Goal: Information Seeking & Learning: Understand process/instructions

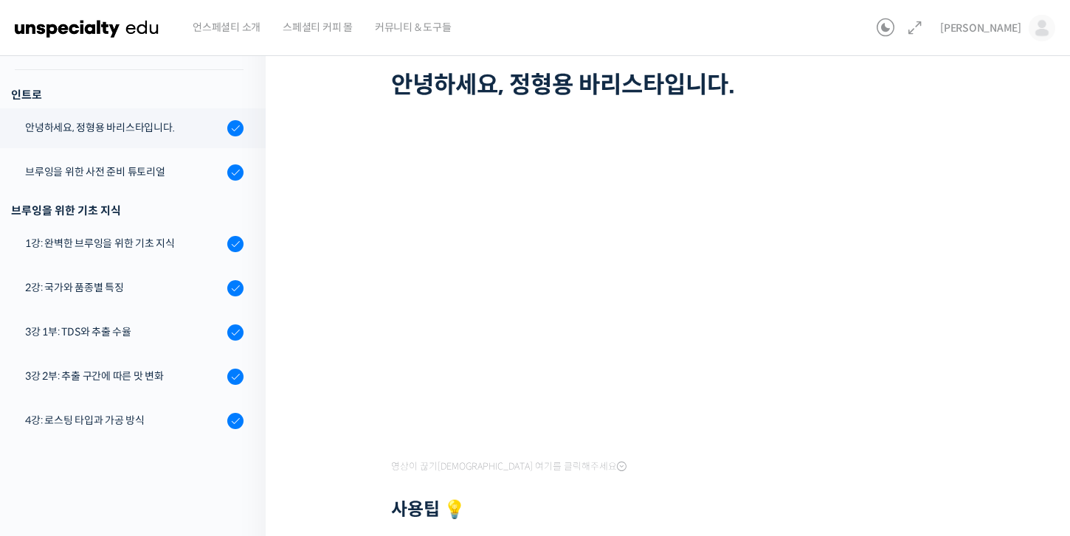
scroll to position [38, 0]
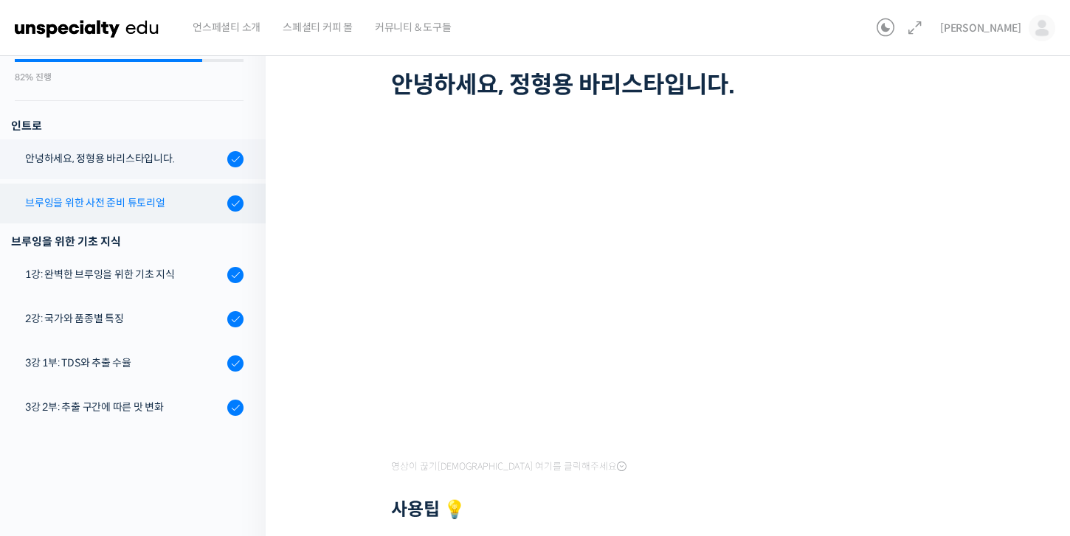
click at [129, 195] on div "브루잉을 위한 사전 준비 튜토리얼" at bounding box center [124, 203] width 198 height 16
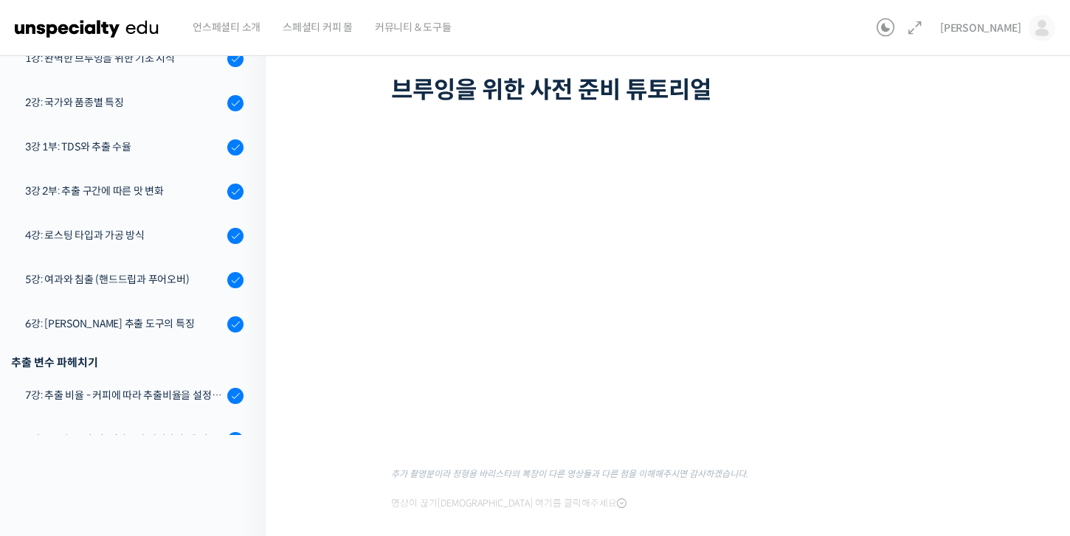
scroll to position [97, 0]
